Goal: Use online tool/utility

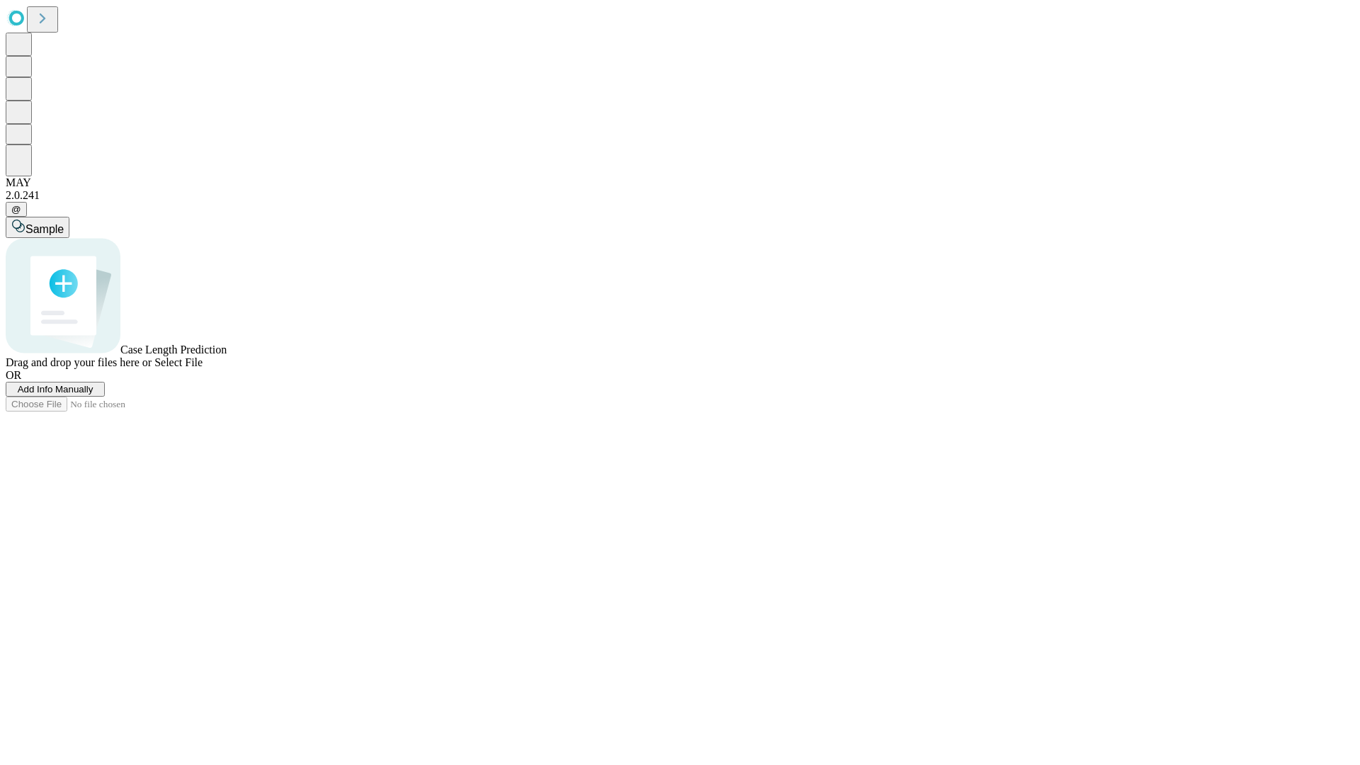
click at [94, 395] on span "Add Info Manually" at bounding box center [56, 389] width 76 height 11
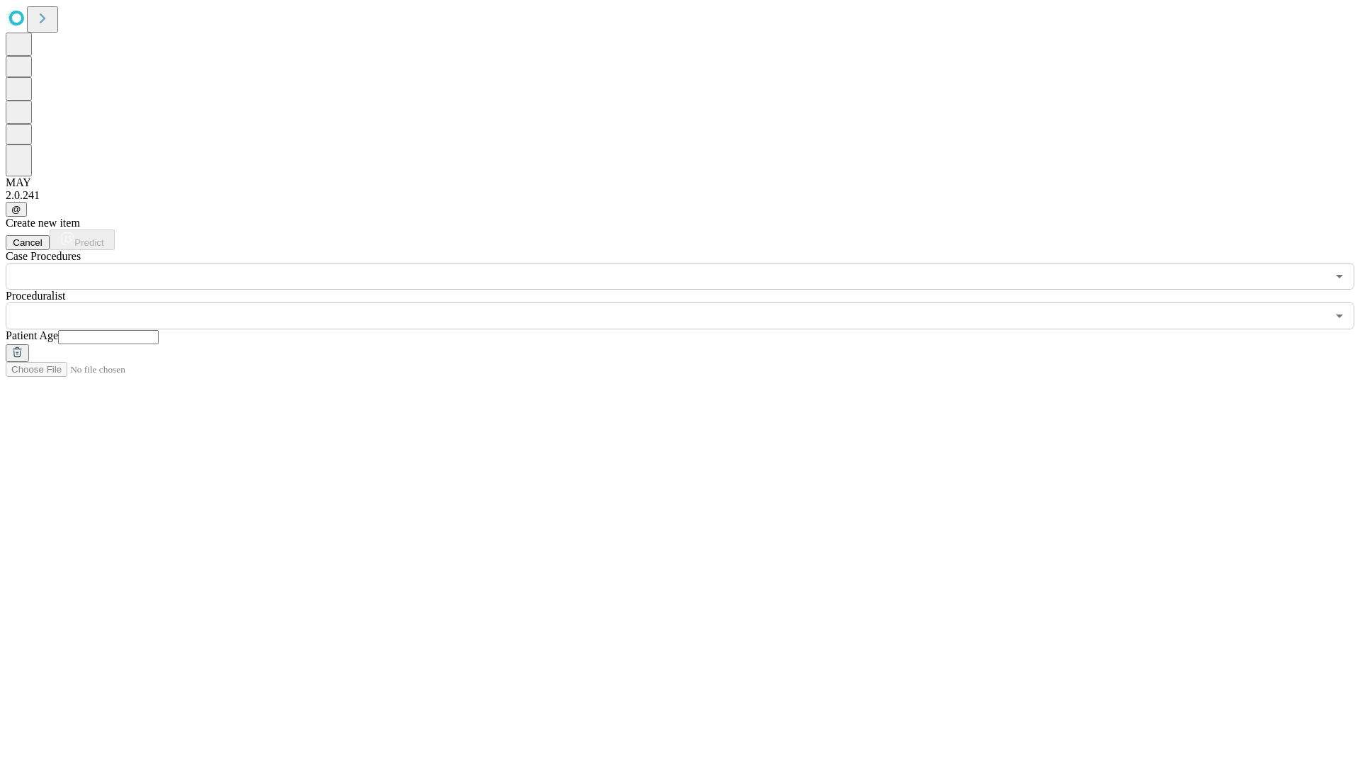
click at [159, 330] on input "text" at bounding box center [108, 337] width 101 height 14
type input "**"
click at [690, 303] on input "text" at bounding box center [666, 316] width 1321 height 27
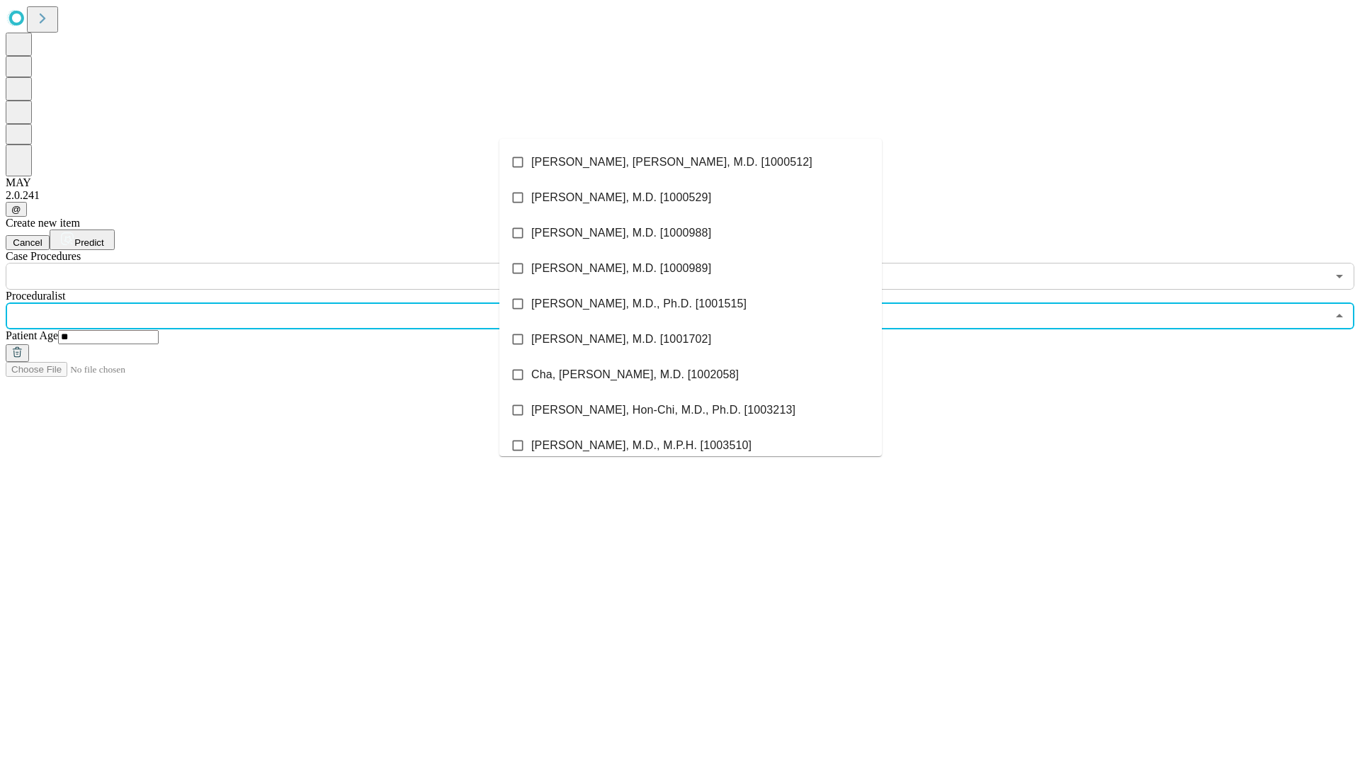
click at [691, 162] on li "[PERSON_NAME], [PERSON_NAME], M.D. [1000512]" at bounding box center [691, 162] width 383 height 35
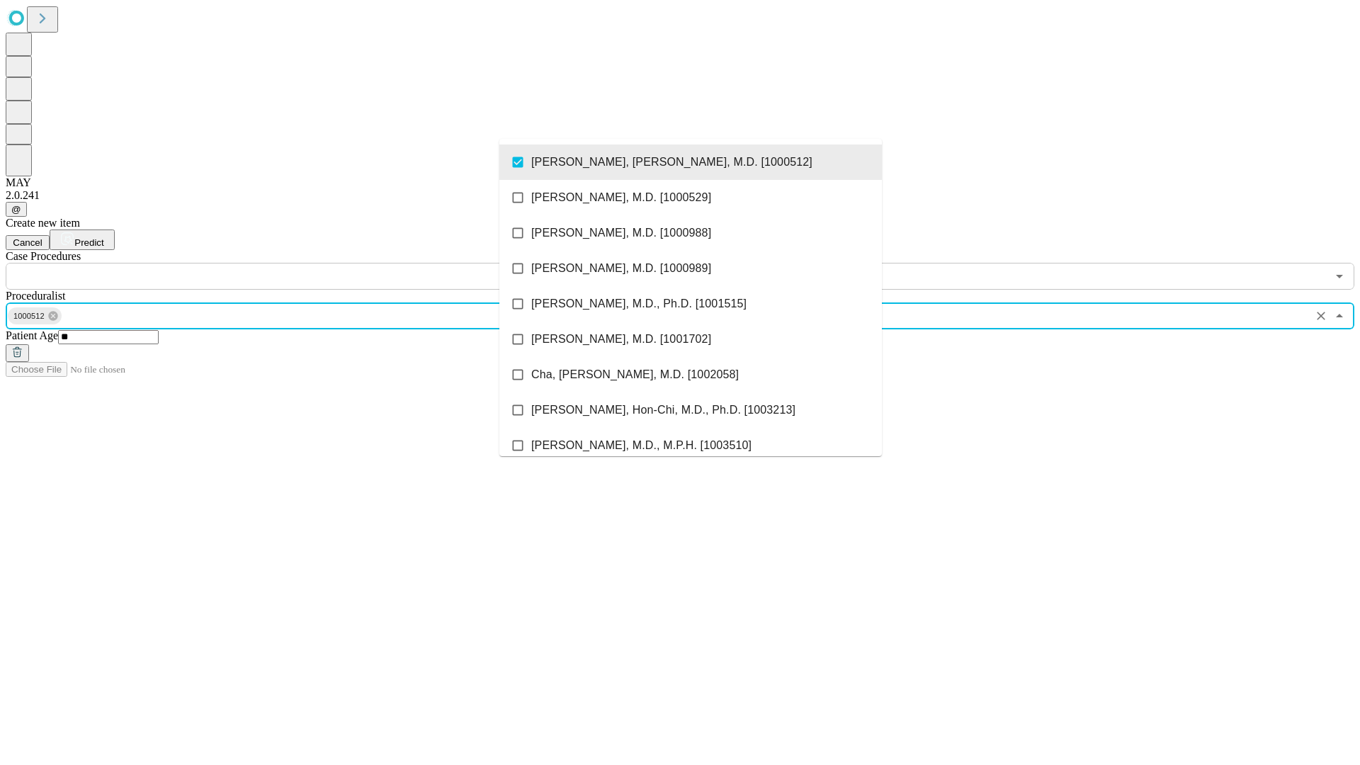
click at [298, 263] on input "text" at bounding box center [666, 276] width 1321 height 27
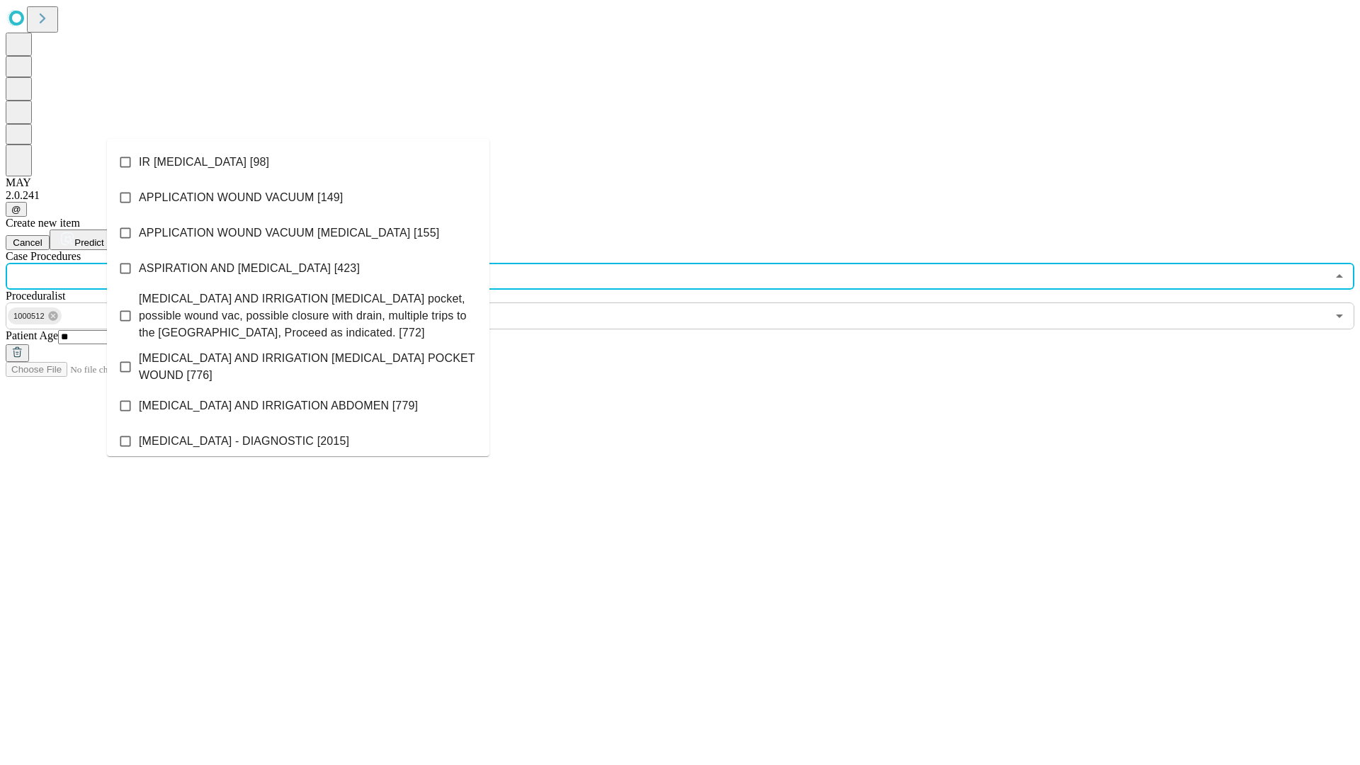
click at [298, 162] on li "IR [MEDICAL_DATA] [98]" at bounding box center [298, 162] width 383 height 35
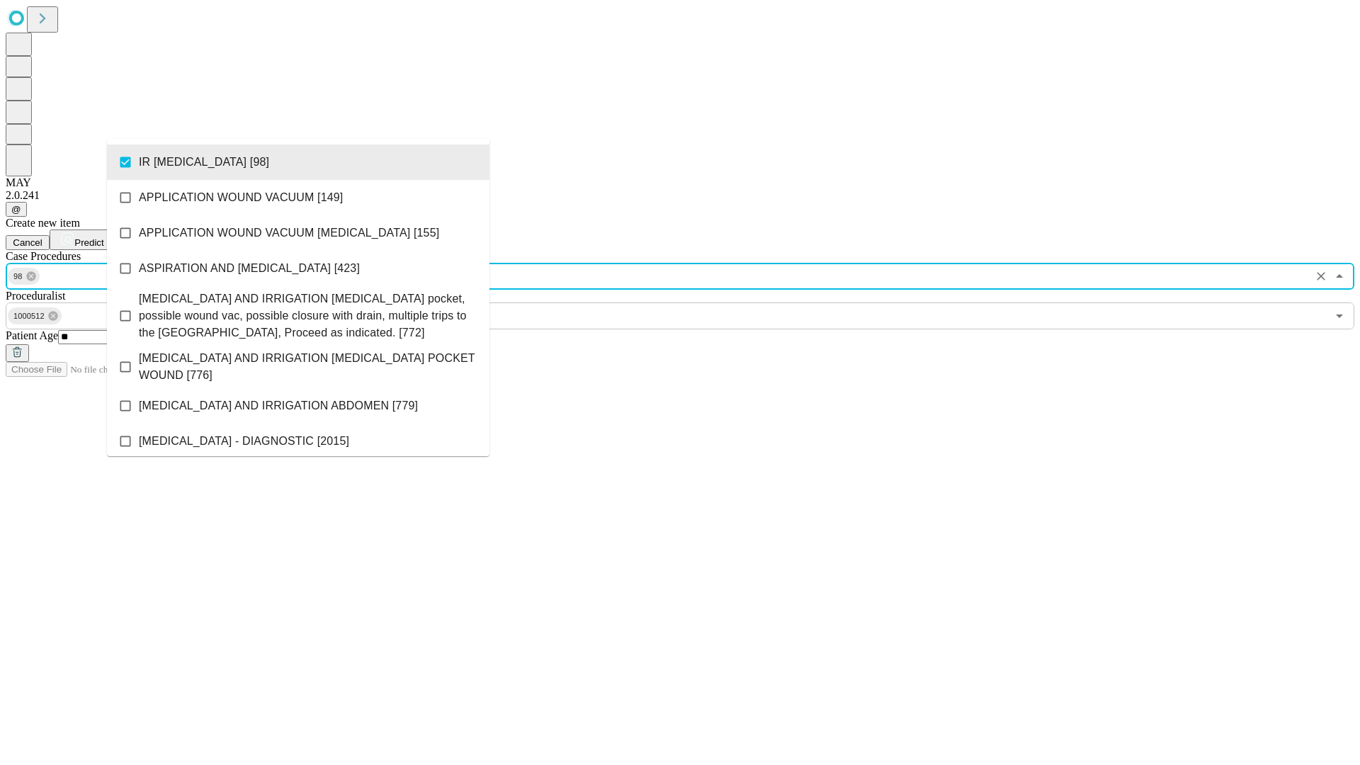
click at [103, 237] on span "Predict" at bounding box center [88, 242] width 29 height 11
